Goal: Transaction & Acquisition: Purchase product/service

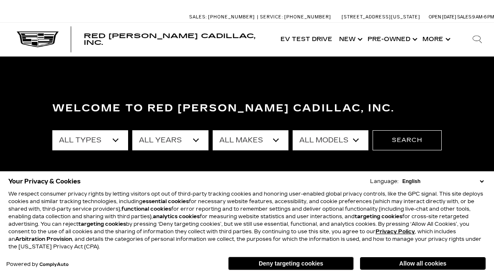
click at [443, 267] on button "Allow all cookies" at bounding box center [423, 263] width 126 height 13
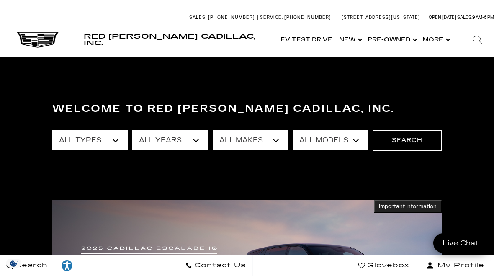
click at [120, 141] on select "All Types New Used Certified Used Demo" at bounding box center [90, 140] width 76 height 20
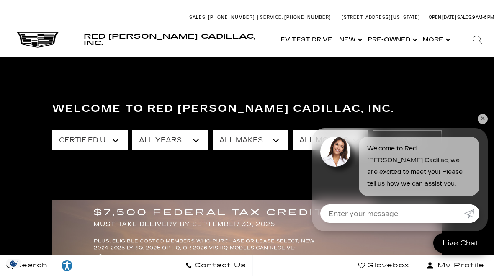
click at [114, 142] on select "All Types New Used Certified Used Demo" at bounding box center [90, 140] width 76 height 20
click at [116, 142] on select "All Types New Used Certified Used Demo" at bounding box center [90, 140] width 76 height 20
select select "Certified Used"
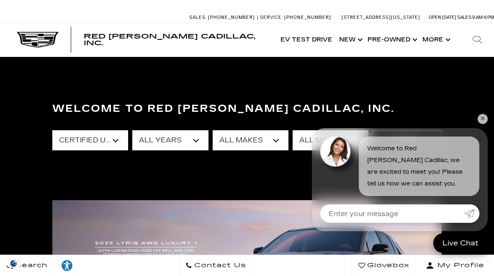
click at [483, 122] on link "✕" at bounding box center [483, 119] width 10 height 10
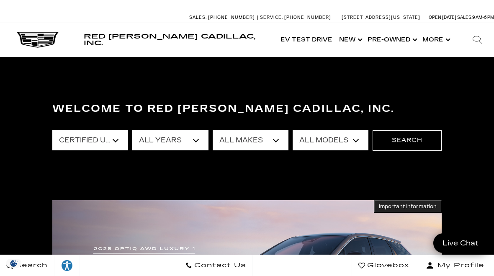
click at [351, 142] on select "All Models CT5 Escalade XT4 XT5" at bounding box center [331, 140] width 76 height 20
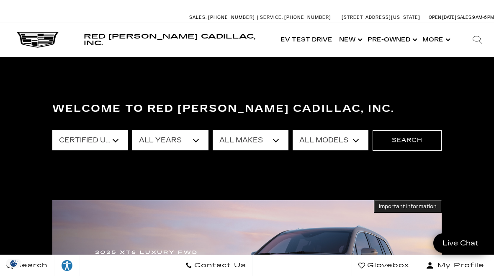
click at [284, 142] on select "All Makes Cadillac" at bounding box center [251, 140] width 76 height 20
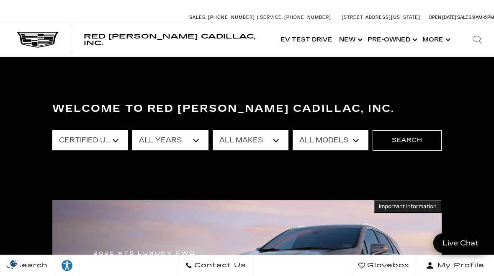
select select "Cadillac"
click at [358, 143] on select "All Models CT5 Escalade XT4 XT5" at bounding box center [331, 140] width 76 height 20
select select "Escalade"
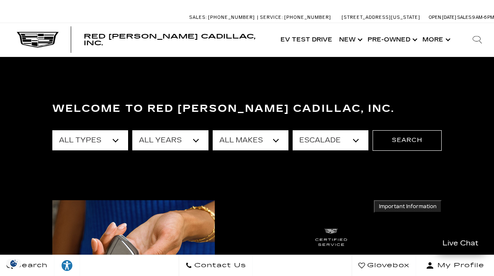
click at [414, 142] on button "Search" at bounding box center [407, 140] width 69 height 20
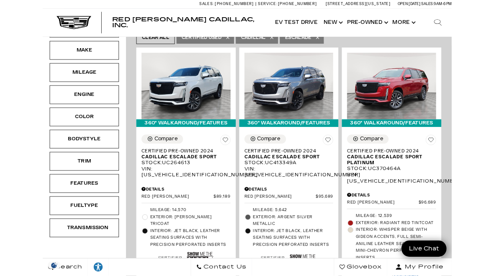
scroll to position [200, 0]
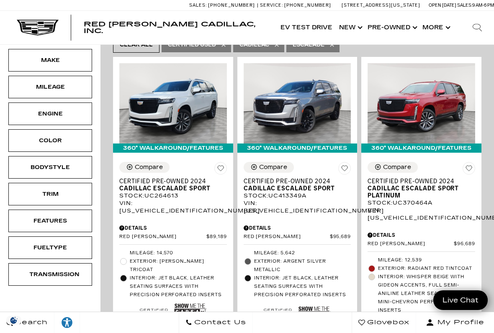
click at [188, 276] on img at bounding box center [190, 312] width 32 height 21
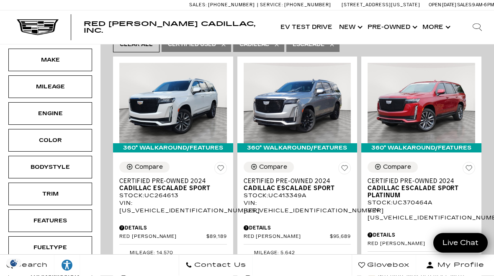
scroll to position [223, 0]
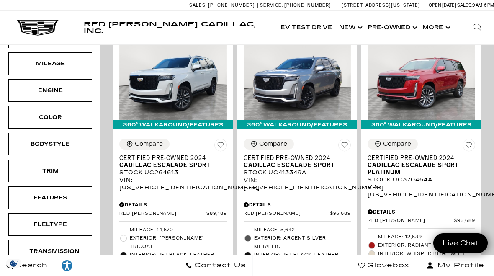
click at [184, 162] on span "Cadillac Escalade Sport" at bounding box center [169, 165] width 101 height 7
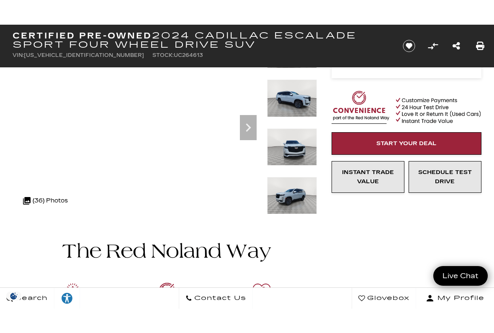
scroll to position [69, 0]
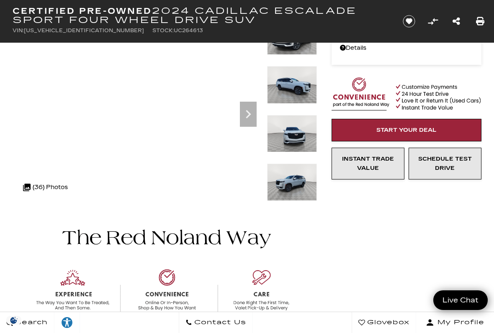
click at [406, 16] on icon "Save vehicle" at bounding box center [408, 21] width 13 height 13
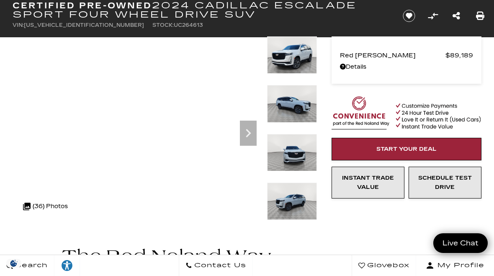
scroll to position [0, 0]
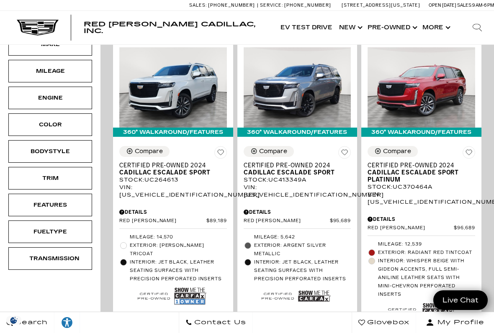
scroll to position [217, 0]
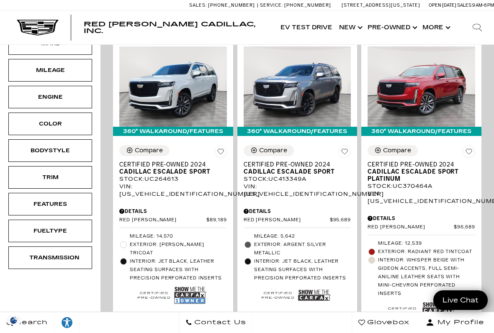
click at [295, 168] on span "Cadillac Escalade Sport" at bounding box center [294, 171] width 101 height 7
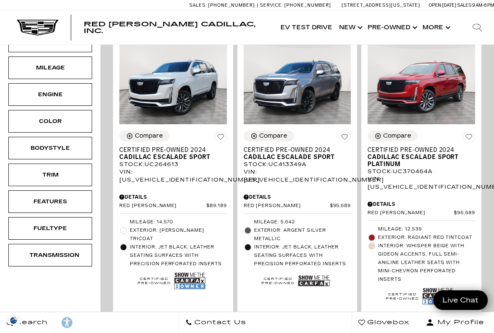
scroll to position [223, 0]
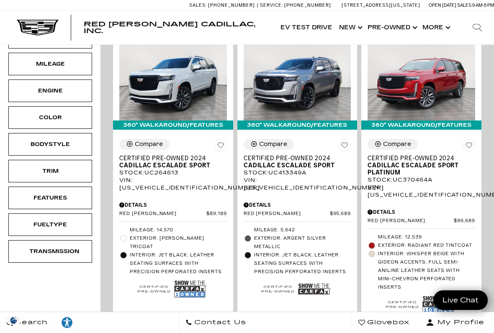
click at [317, 276] on img at bounding box center [314, 288] width 32 height 21
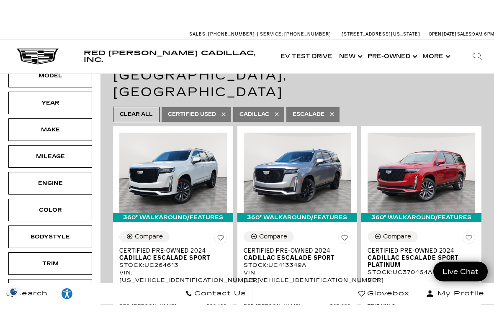
scroll to position [191, 0]
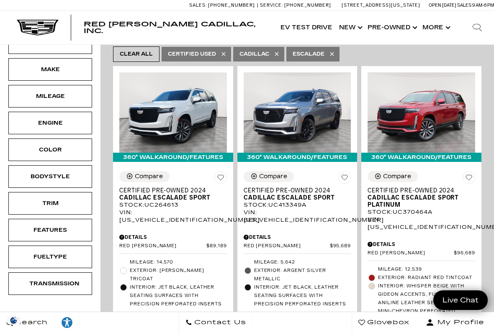
click at [424, 194] on span "Cadillac Escalade Sport Platinum" at bounding box center [418, 201] width 101 height 14
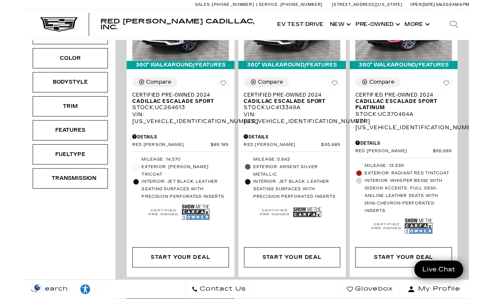
scroll to position [276, 0]
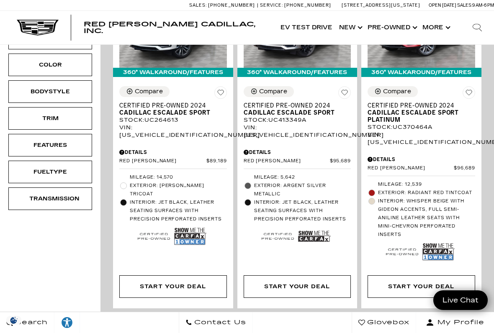
click at [441, 241] on img at bounding box center [439, 251] width 32 height 21
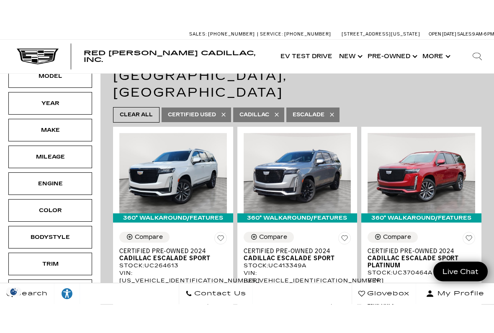
scroll to position [159, 0]
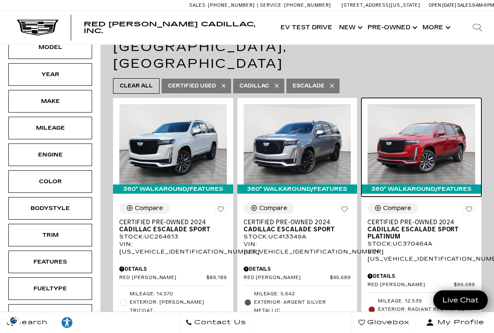
click at [433, 117] on img at bounding box center [422, 144] width 108 height 80
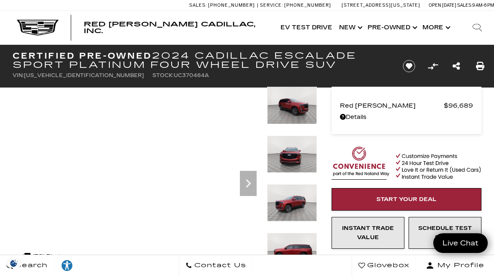
click at [253, 183] on icon "Next" at bounding box center [248, 183] width 17 height 17
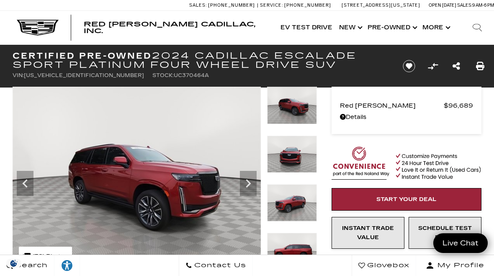
click at [255, 182] on icon "Next" at bounding box center [248, 183] width 17 height 17
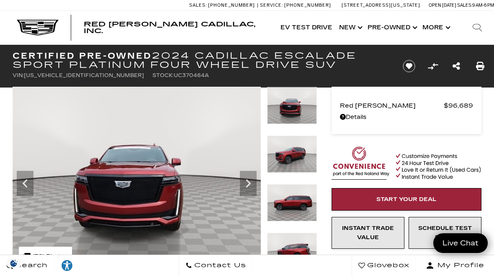
click at [255, 183] on icon "Next" at bounding box center [248, 183] width 17 height 17
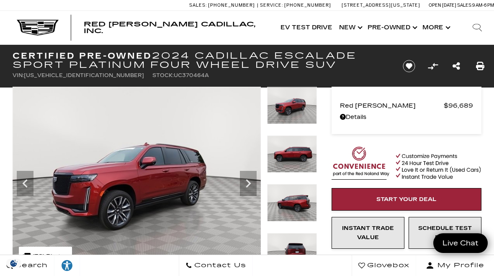
click at [254, 179] on icon "Next" at bounding box center [248, 183] width 17 height 17
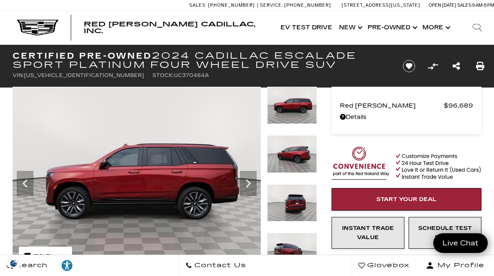
click at [254, 178] on icon "Next" at bounding box center [248, 183] width 17 height 17
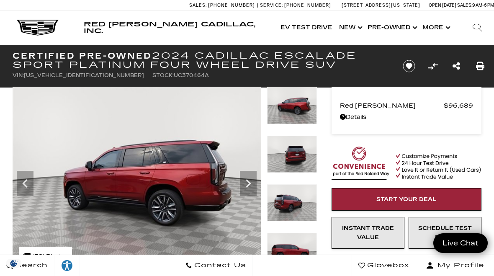
click at [254, 179] on icon "Next" at bounding box center [248, 183] width 17 height 17
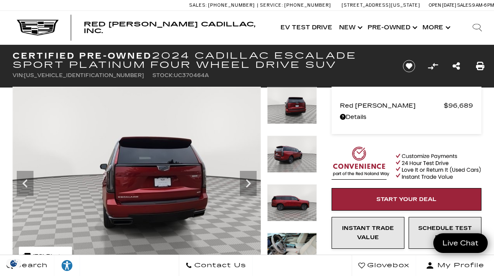
click at [253, 178] on icon "Next" at bounding box center [248, 183] width 17 height 17
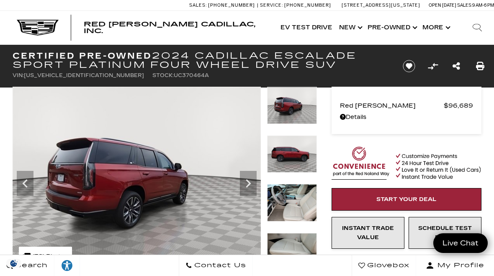
click at [253, 175] on icon "Next" at bounding box center [248, 183] width 17 height 17
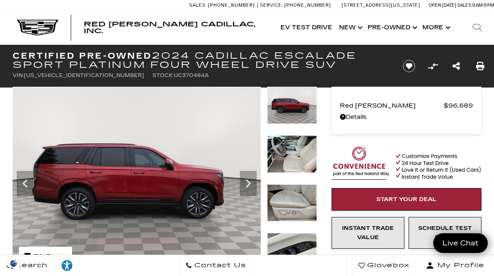
click at [251, 176] on icon "Next" at bounding box center [248, 183] width 17 height 17
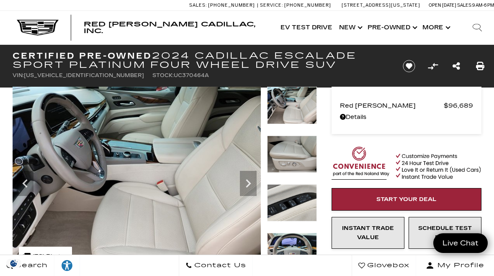
click at [252, 183] on icon "Next" at bounding box center [248, 183] width 17 height 17
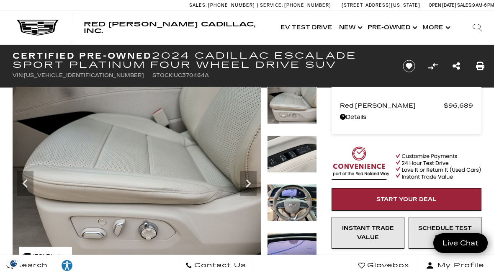
click at [250, 186] on icon "Next" at bounding box center [248, 183] width 17 height 17
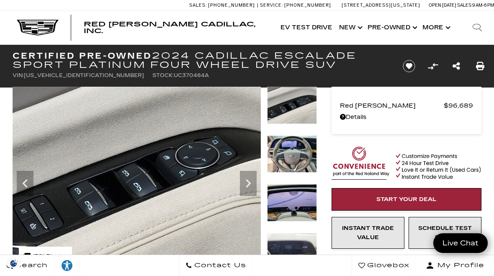
click at [252, 184] on icon "Next" at bounding box center [248, 183] width 17 height 17
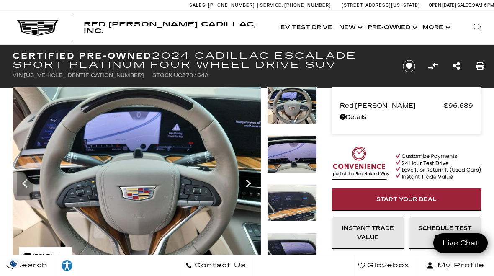
click at [252, 182] on icon "Next" at bounding box center [248, 183] width 17 height 17
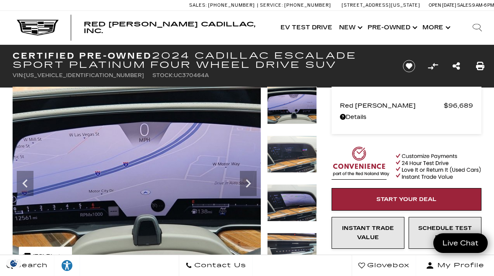
click at [251, 185] on icon "Next" at bounding box center [248, 183] width 17 height 17
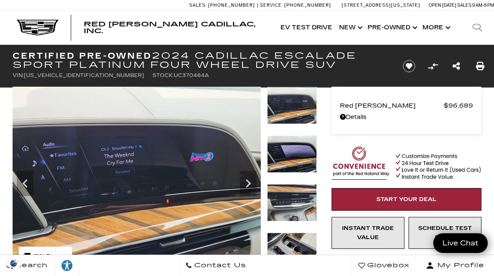
click at [251, 183] on icon "Next" at bounding box center [248, 183] width 17 height 17
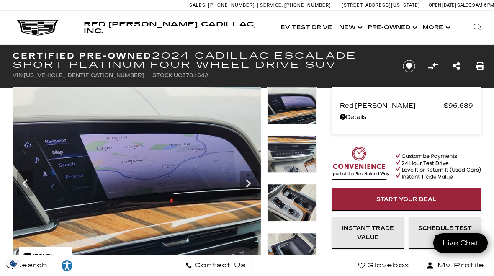
click at [252, 184] on icon "Next" at bounding box center [248, 183] width 17 height 17
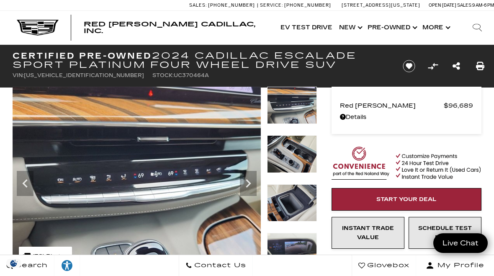
click at [252, 182] on icon "Next" at bounding box center [248, 183] width 17 height 17
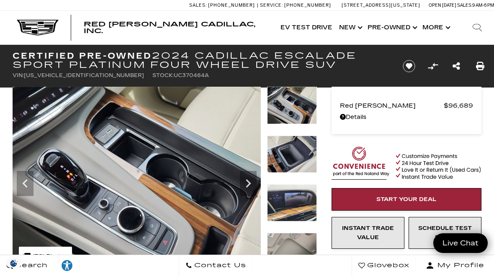
click at [252, 182] on icon "Next" at bounding box center [248, 183] width 17 height 17
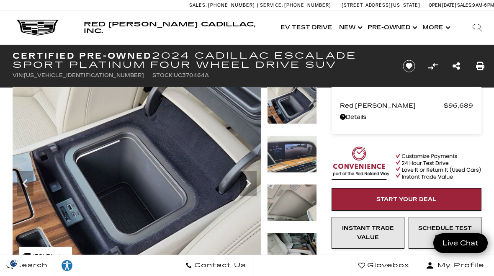
click at [251, 181] on icon "Next" at bounding box center [248, 183] width 17 height 17
